Goal: Use online tool/utility: Utilize a website feature to perform a specific function

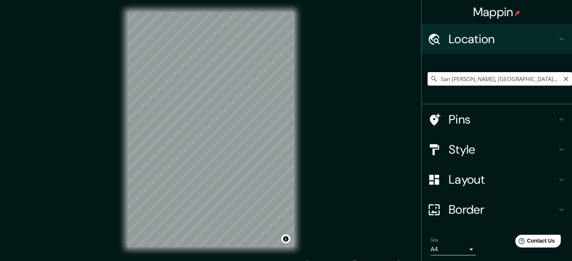
click at [453, 75] on input "San [PERSON_NAME], [GEOGRAPHIC_DATA], [GEOGRAPHIC_DATA], [GEOGRAPHIC_DATA]" at bounding box center [500, 79] width 144 height 14
click at [486, 77] on input "San [PERSON_NAME], [GEOGRAPHIC_DATA], [GEOGRAPHIC_DATA], [GEOGRAPHIC_DATA]" at bounding box center [500, 79] width 144 height 14
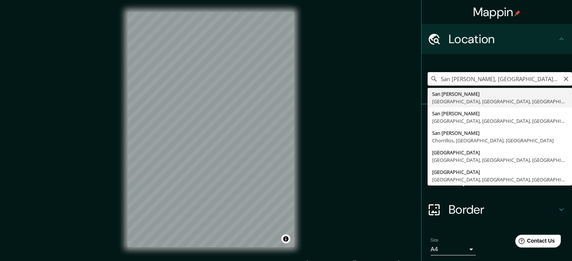
click at [486, 77] on input "San [PERSON_NAME], [GEOGRAPHIC_DATA], [GEOGRAPHIC_DATA], [GEOGRAPHIC_DATA]" at bounding box center [500, 79] width 144 height 14
paste input "-11.951995850084213, -77.09173340520253"
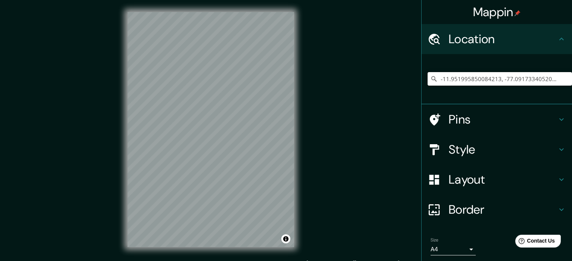
click at [480, 82] on input "-11.951995850084213, -77.09173340520253" at bounding box center [500, 79] width 144 height 14
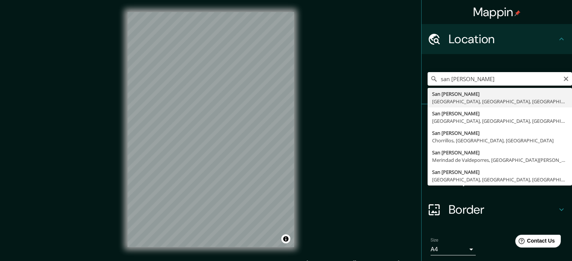
type input "San [PERSON_NAME], [GEOGRAPHIC_DATA], [GEOGRAPHIC_DATA], [GEOGRAPHIC_DATA]"
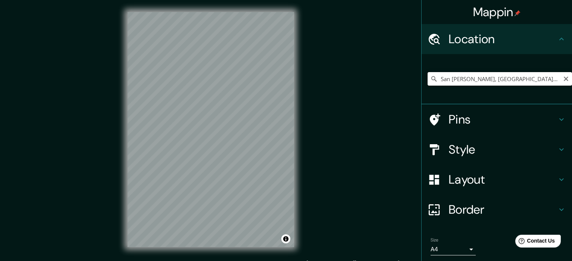
click at [492, 80] on input "San [PERSON_NAME], [GEOGRAPHIC_DATA], [GEOGRAPHIC_DATA], [GEOGRAPHIC_DATA]" at bounding box center [500, 79] width 144 height 14
click at [539, 80] on input "San [PERSON_NAME], [GEOGRAPHIC_DATA], [GEOGRAPHIC_DATA], [GEOGRAPHIC_DATA]" at bounding box center [500, 79] width 144 height 14
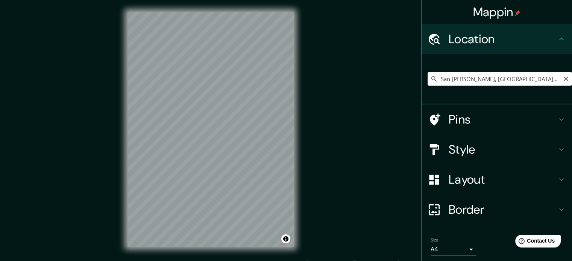
click at [539, 80] on input "San [PERSON_NAME], [GEOGRAPHIC_DATA], [GEOGRAPHIC_DATA], [GEOGRAPHIC_DATA]" at bounding box center [500, 79] width 144 height 14
click at [538, 80] on input "San [PERSON_NAME], [GEOGRAPHIC_DATA], [GEOGRAPHIC_DATA], [GEOGRAPHIC_DATA]" at bounding box center [500, 79] width 144 height 14
click at [534, 84] on input "San [PERSON_NAME], [GEOGRAPHIC_DATA], [GEOGRAPHIC_DATA], [GEOGRAPHIC_DATA]" at bounding box center [500, 79] width 144 height 14
click at [552, 80] on input "San [PERSON_NAME], [GEOGRAPHIC_DATA], [GEOGRAPHIC_DATA], [GEOGRAPHIC_DATA]" at bounding box center [500, 79] width 144 height 14
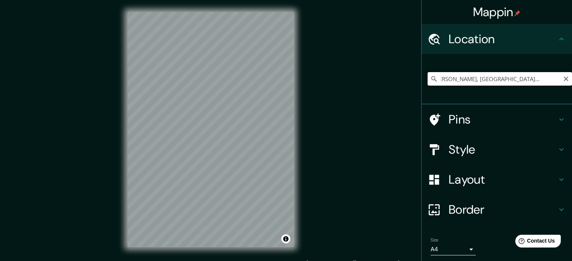
click at [552, 80] on input "San [PERSON_NAME], [GEOGRAPHIC_DATA], [GEOGRAPHIC_DATA], [GEOGRAPHIC_DATA]" at bounding box center [500, 79] width 144 height 14
click at [552, 82] on input "San [PERSON_NAME], [GEOGRAPHIC_DATA], [GEOGRAPHIC_DATA], [GEOGRAPHIC_DATA]" at bounding box center [500, 79] width 144 height 14
click at [551, 80] on input "San [PERSON_NAME], [GEOGRAPHIC_DATA], [GEOGRAPHIC_DATA], [GEOGRAPHIC_DATA]" at bounding box center [500, 79] width 144 height 14
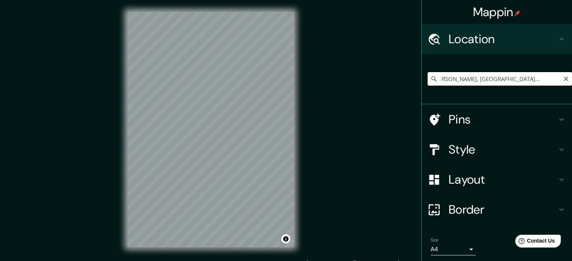
click at [551, 80] on input "San [PERSON_NAME], [GEOGRAPHIC_DATA], [GEOGRAPHIC_DATA], [GEOGRAPHIC_DATA]" at bounding box center [500, 79] width 144 height 14
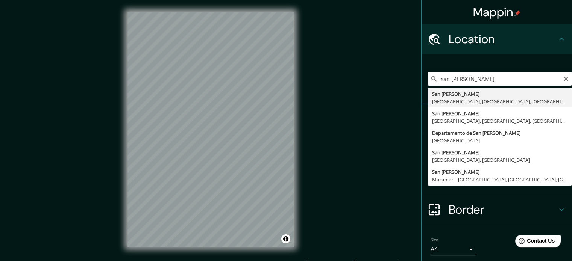
type input "San [PERSON_NAME], [GEOGRAPHIC_DATA], [GEOGRAPHIC_DATA], [GEOGRAPHIC_DATA]"
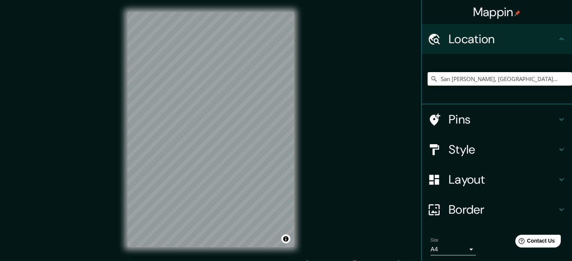
click at [214, 250] on div "© Mapbox © OpenStreetMap Improve this map" at bounding box center [210, 129] width 191 height 259
click at [495, 81] on input "San [PERSON_NAME], [GEOGRAPHIC_DATA], [GEOGRAPHIC_DATA], [GEOGRAPHIC_DATA]" at bounding box center [500, 79] width 144 height 14
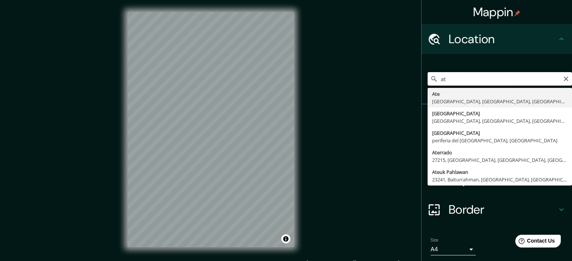
type input "a"
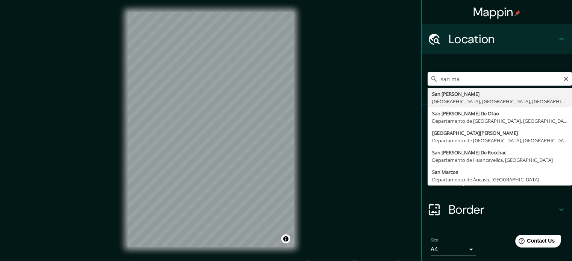
type input "San [PERSON_NAME], [GEOGRAPHIC_DATA], [GEOGRAPHIC_DATA], [GEOGRAPHIC_DATA]"
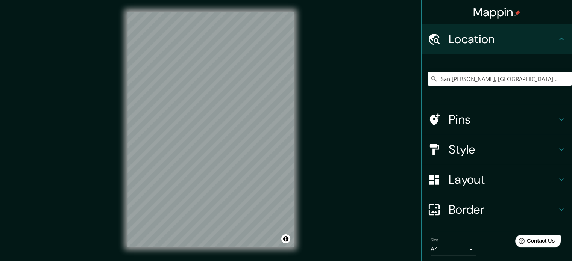
click at [300, 87] on div "© Mapbox © OpenStreetMap Improve this map" at bounding box center [210, 129] width 191 height 259
click at [315, 142] on div "Mappin Location [GEOGRAPHIC_DATA][PERSON_NAME], [GEOGRAPHIC_DATA], [GEOGRAPHIC_…" at bounding box center [286, 136] width 572 height 272
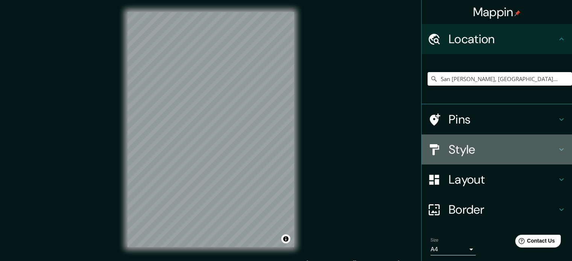
click at [466, 157] on div "Style" at bounding box center [497, 150] width 150 height 30
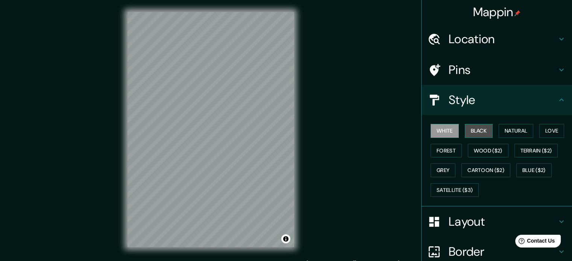
click at [465, 129] on button "Black" at bounding box center [479, 131] width 28 height 14
click at [448, 131] on button "White" at bounding box center [445, 131] width 28 height 14
drag, startPoint x: 563, startPoint y: 129, endPoint x: 557, endPoint y: 130, distance: 6.2
click at [561, 129] on div "White Black Natural Love Forest Wood ($2) Terrain ($2) Grey Cartoon ($2) Blue (…" at bounding box center [500, 160] width 144 height 79
click at [553, 130] on button "Love" at bounding box center [551, 131] width 25 height 14
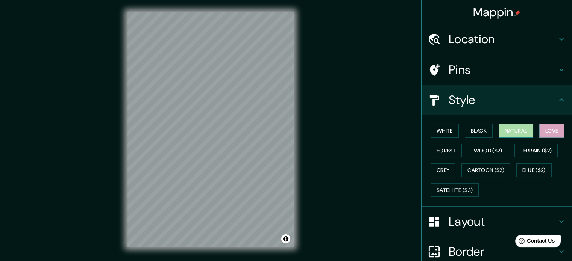
click at [522, 130] on button "Natural" at bounding box center [516, 131] width 35 height 14
click at [445, 150] on button "Forest" at bounding box center [446, 151] width 31 height 14
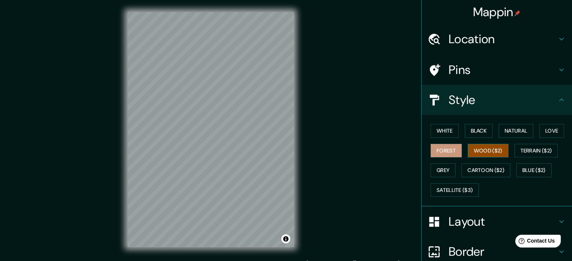
click at [476, 147] on button "Wood ($2)" at bounding box center [488, 151] width 41 height 14
click at [525, 145] on button "Terrain ($2)" at bounding box center [536, 151] width 44 height 14
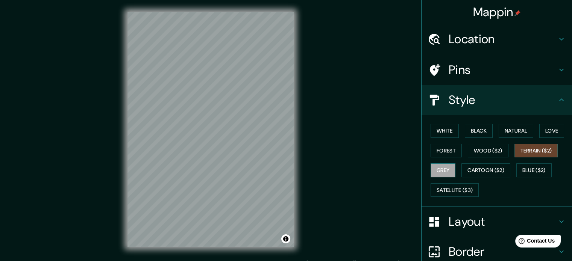
click at [446, 170] on button "Grey" at bounding box center [443, 171] width 25 height 14
click at [474, 174] on button "Cartoon ($2)" at bounding box center [485, 171] width 49 height 14
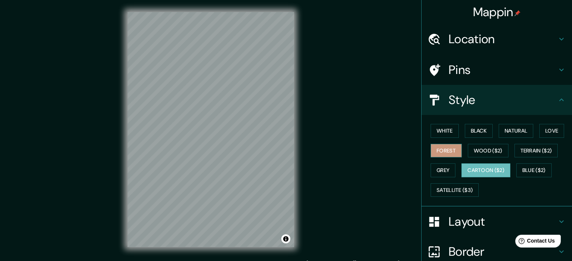
click at [449, 153] on button "Forest" at bounding box center [446, 151] width 31 height 14
click at [445, 164] on button "Grey" at bounding box center [443, 171] width 25 height 14
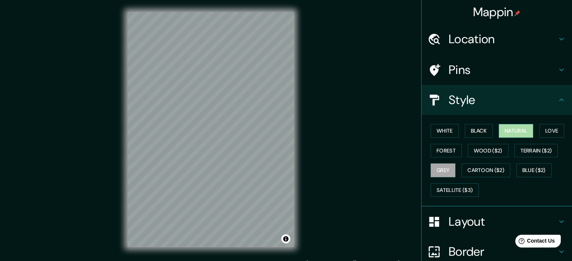
click at [519, 131] on button "Natural" at bounding box center [516, 131] width 35 height 14
click at [546, 130] on button "Love" at bounding box center [551, 131] width 25 height 14
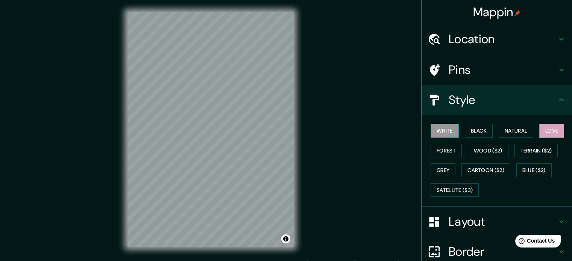
click at [446, 135] on button "White" at bounding box center [445, 131] width 28 height 14
